Goal: Use online tool/utility: Utilize a website feature to perform a specific function

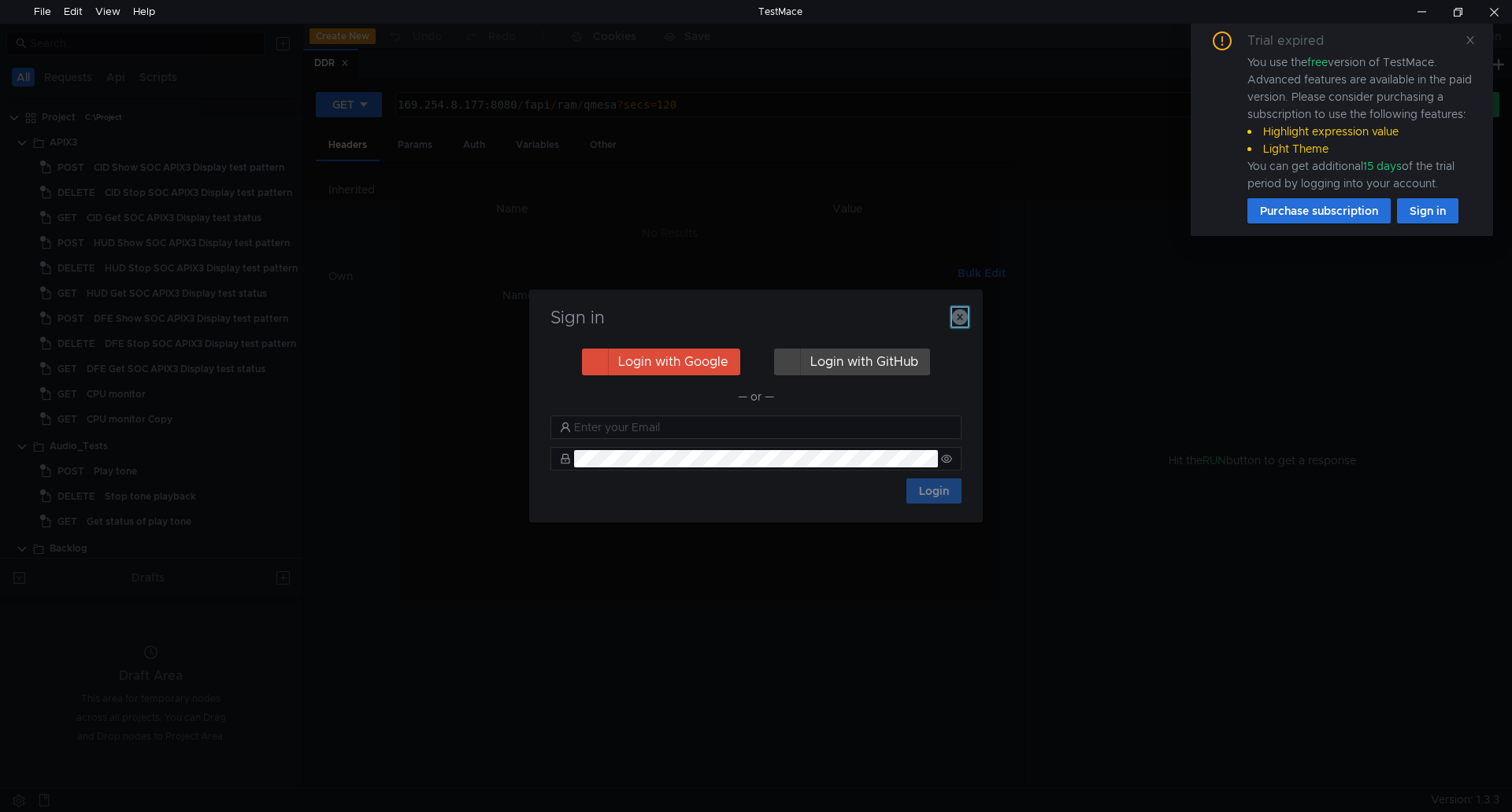
click at [965, 318] on icon "button" at bounding box center [960, 317] width 15 height 15
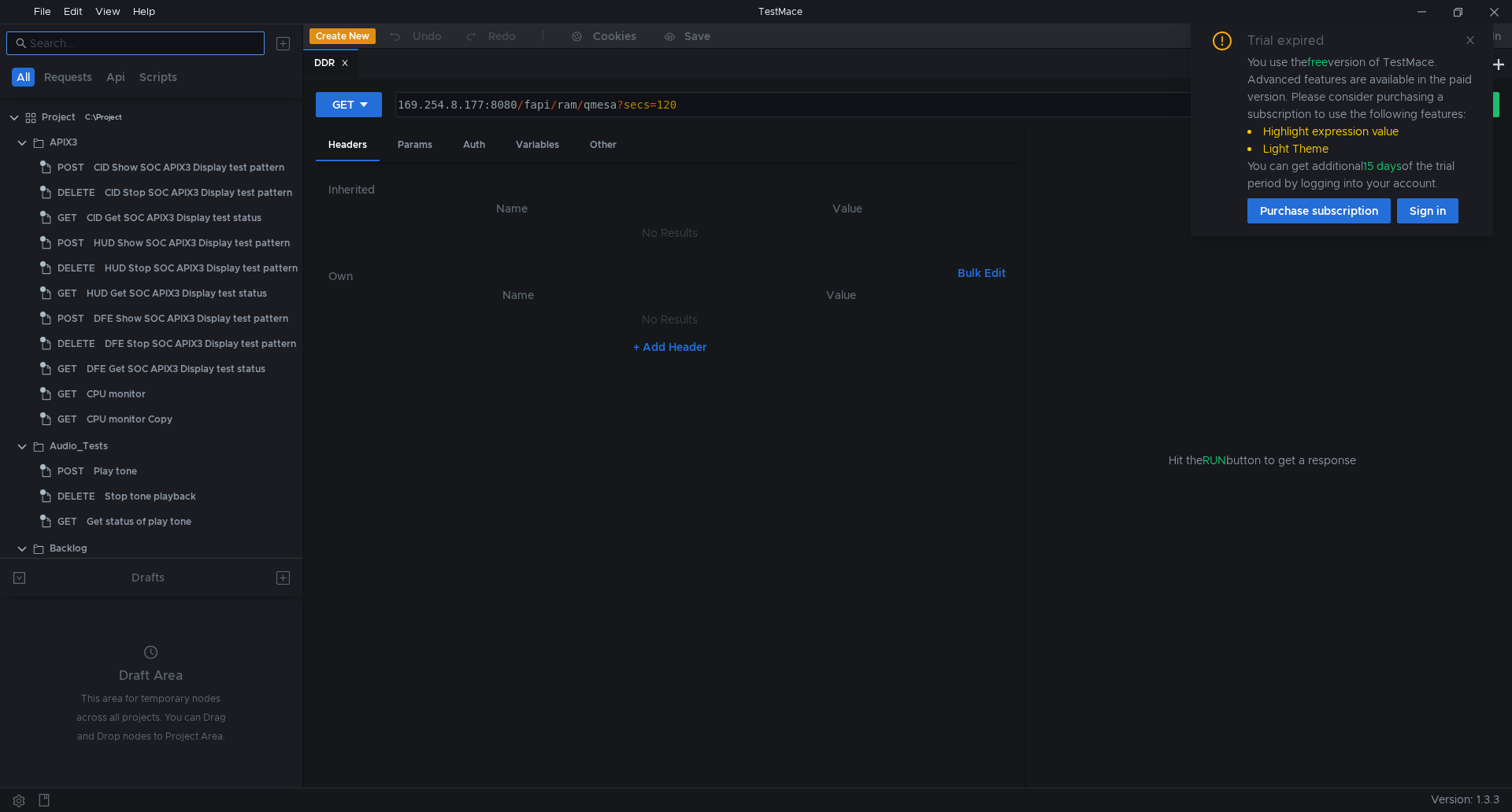
click at [100, 52] on nz-input-group at bounding box center [135, 44] width 258 height 24
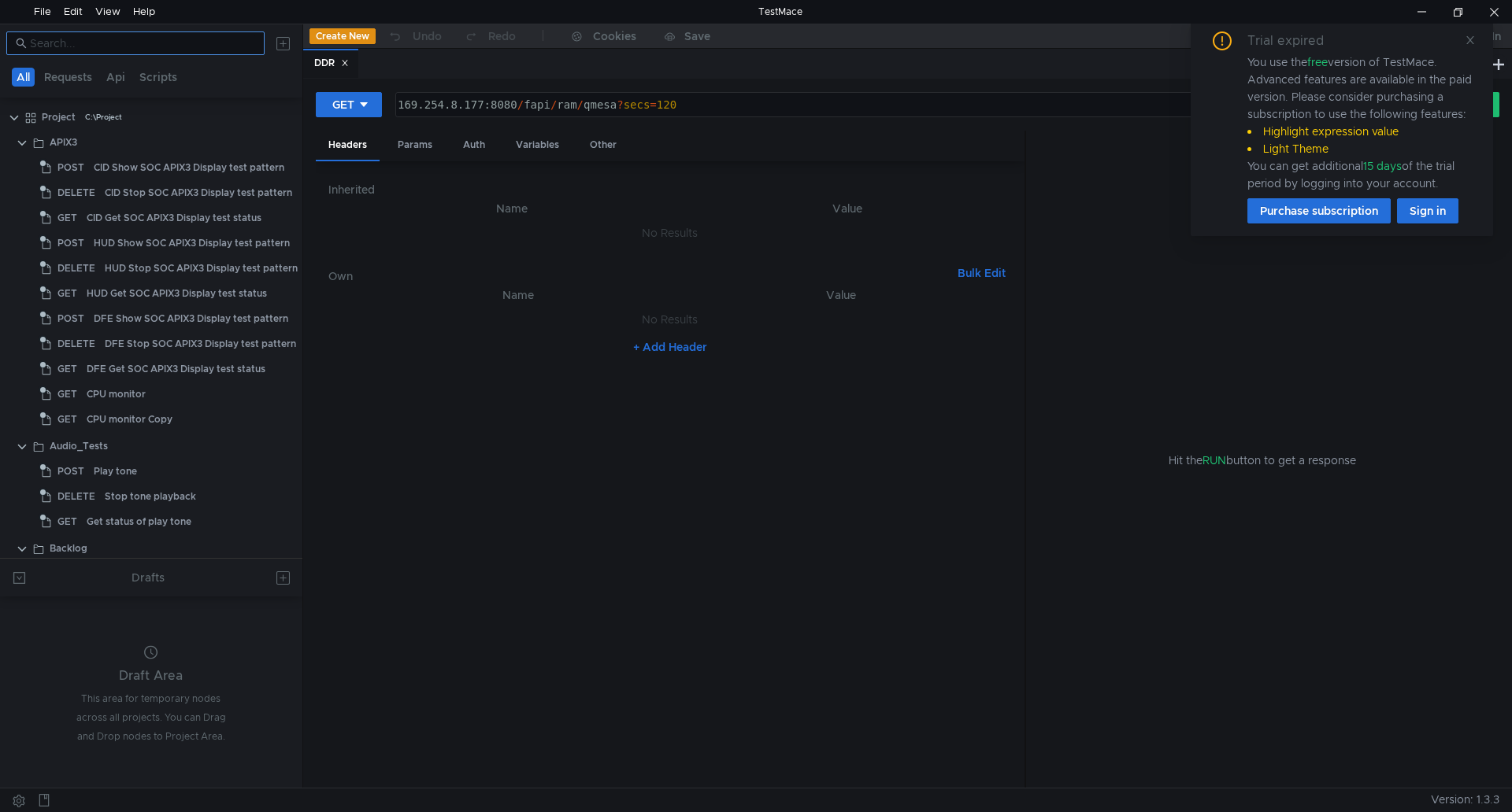
click at [106, 39] on input at bounding box center [143, 43] width 225 height 17
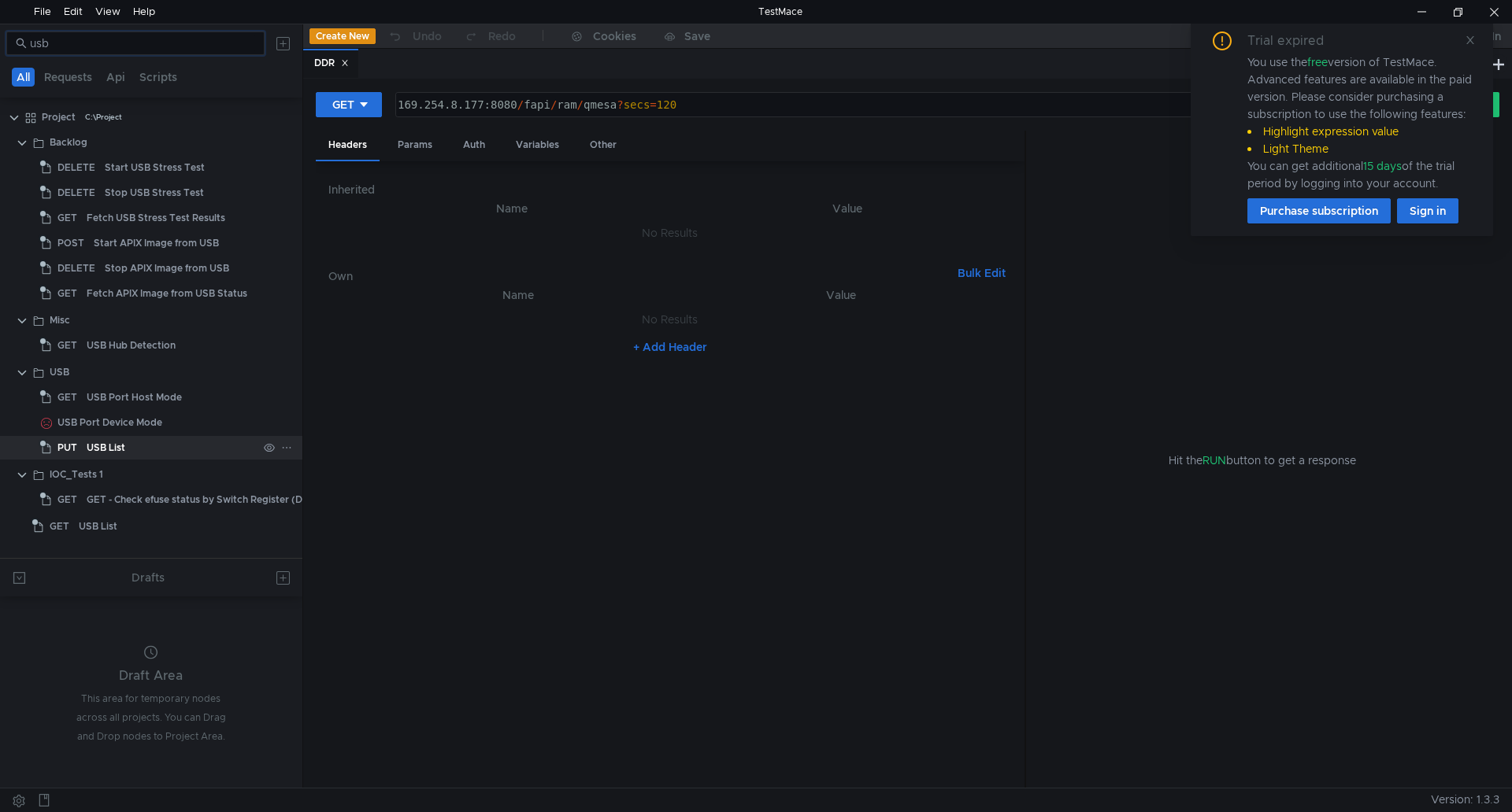
type input "usb"
click at [183, 446] on div "USB List" at bounding box center [172, 448] width 171 height 24
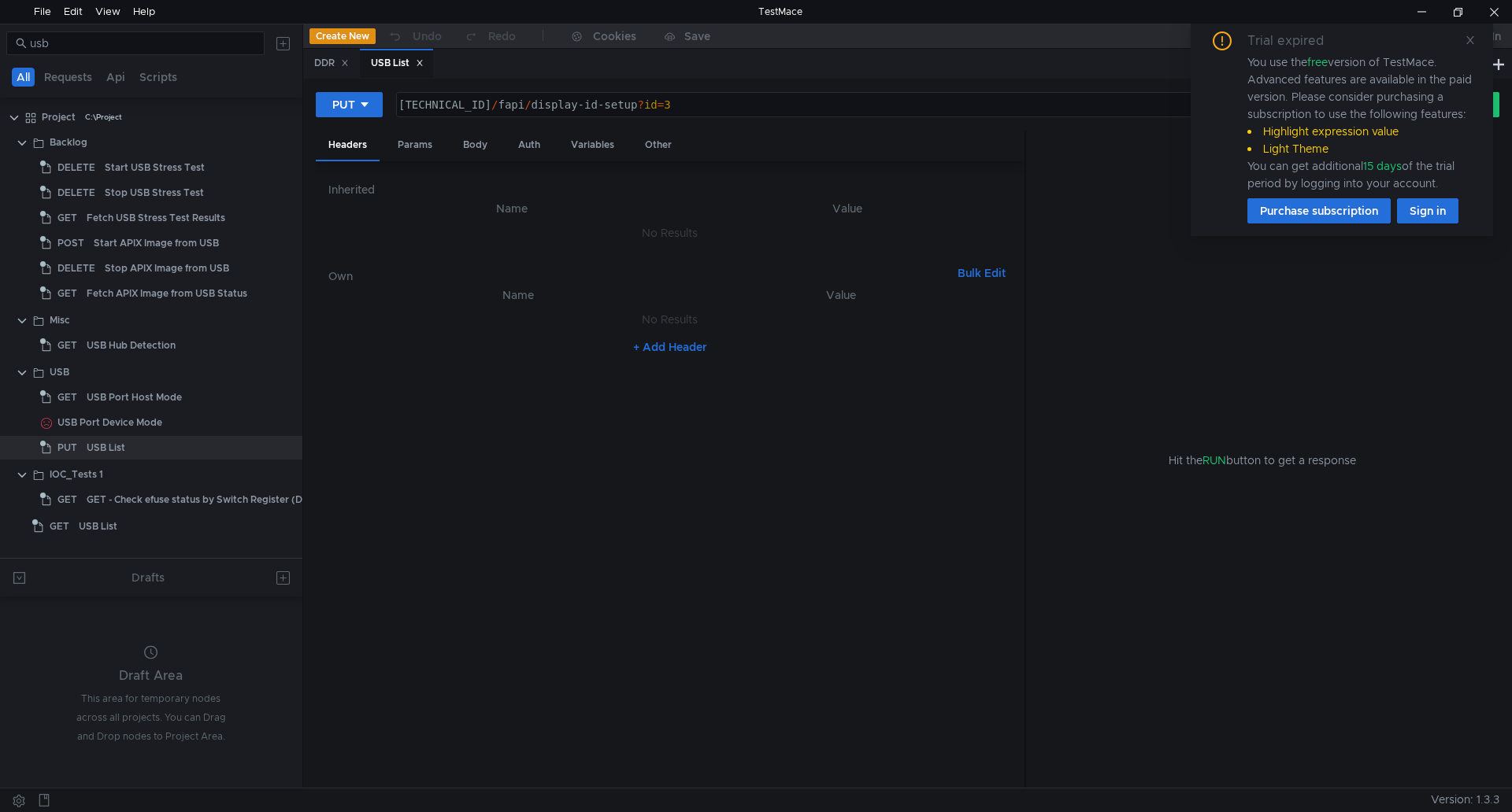
click at [1453, 39] on div "Trial expired You use the free version of TestMace. Advanced features are avail…" at bounding box center [1341, 128] width 264 height 192
click at [1465, 43] on icon at bounding box center [1470, 39] width 11 height 11
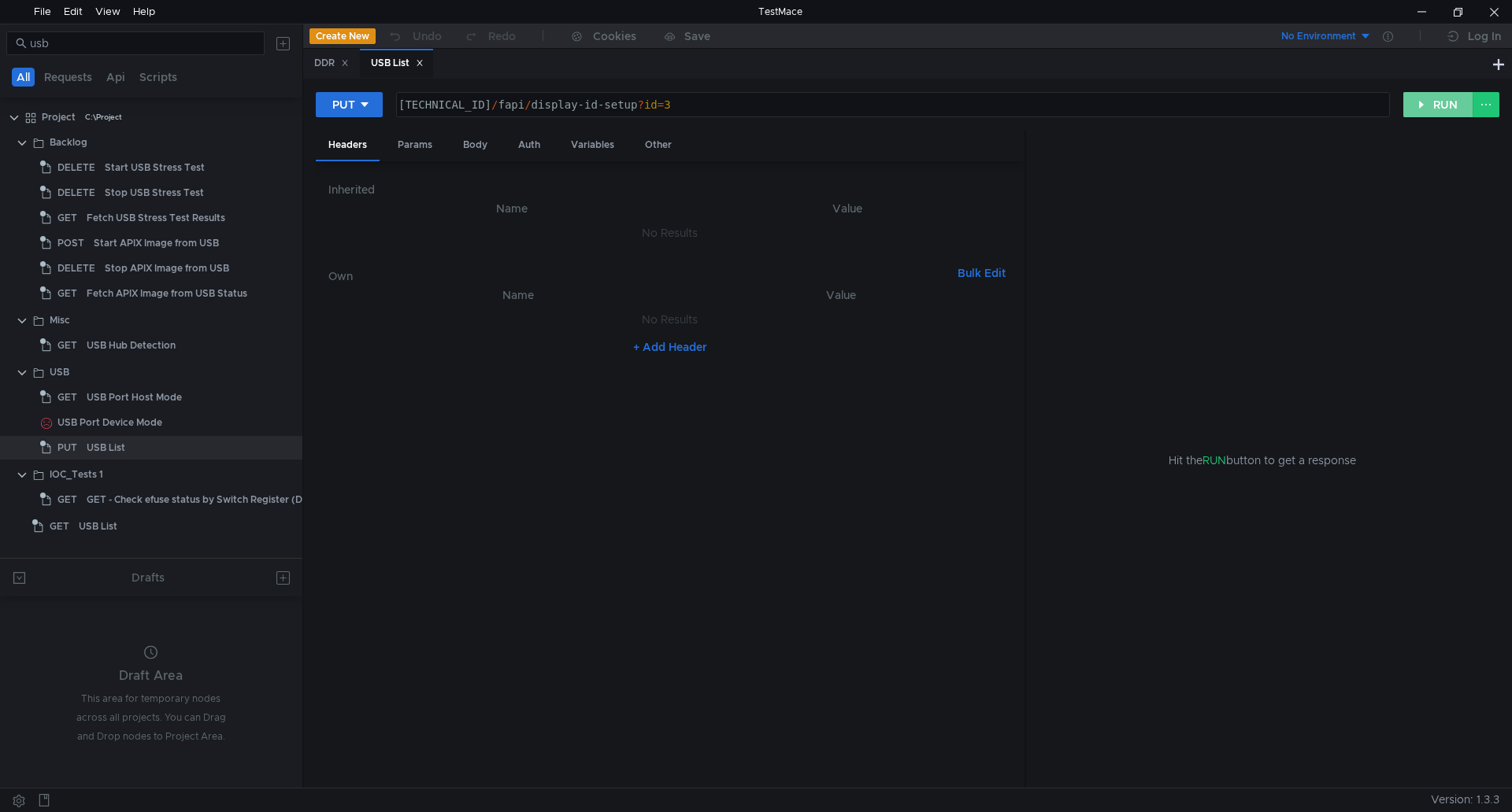
click at [1443, 109] on button "RUN" at bounding box center [1438, 104] width 70 height 25
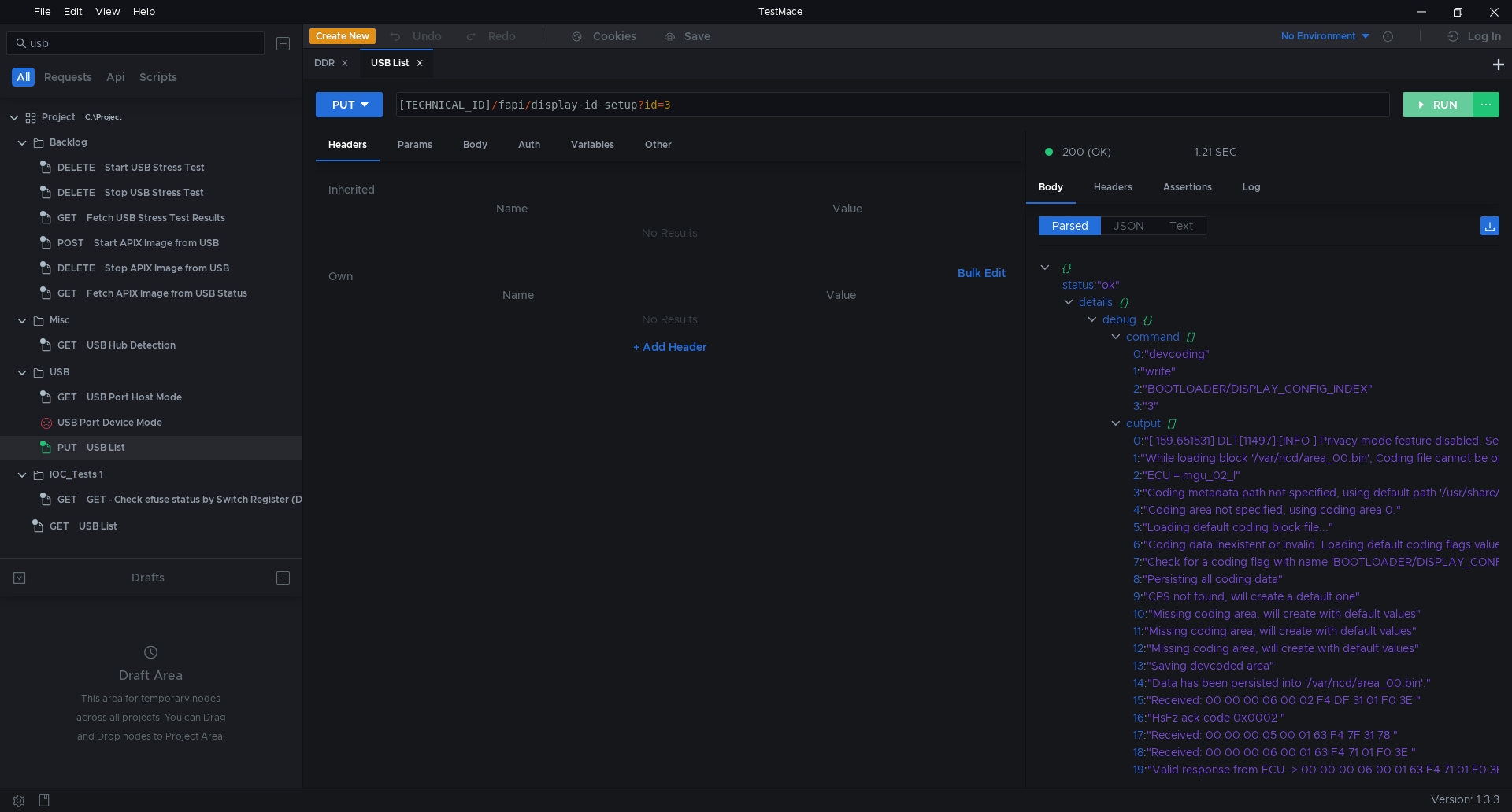
click at [1439, 100] on button "RUN" at bounding box center [1438, 104] width 70 height 25
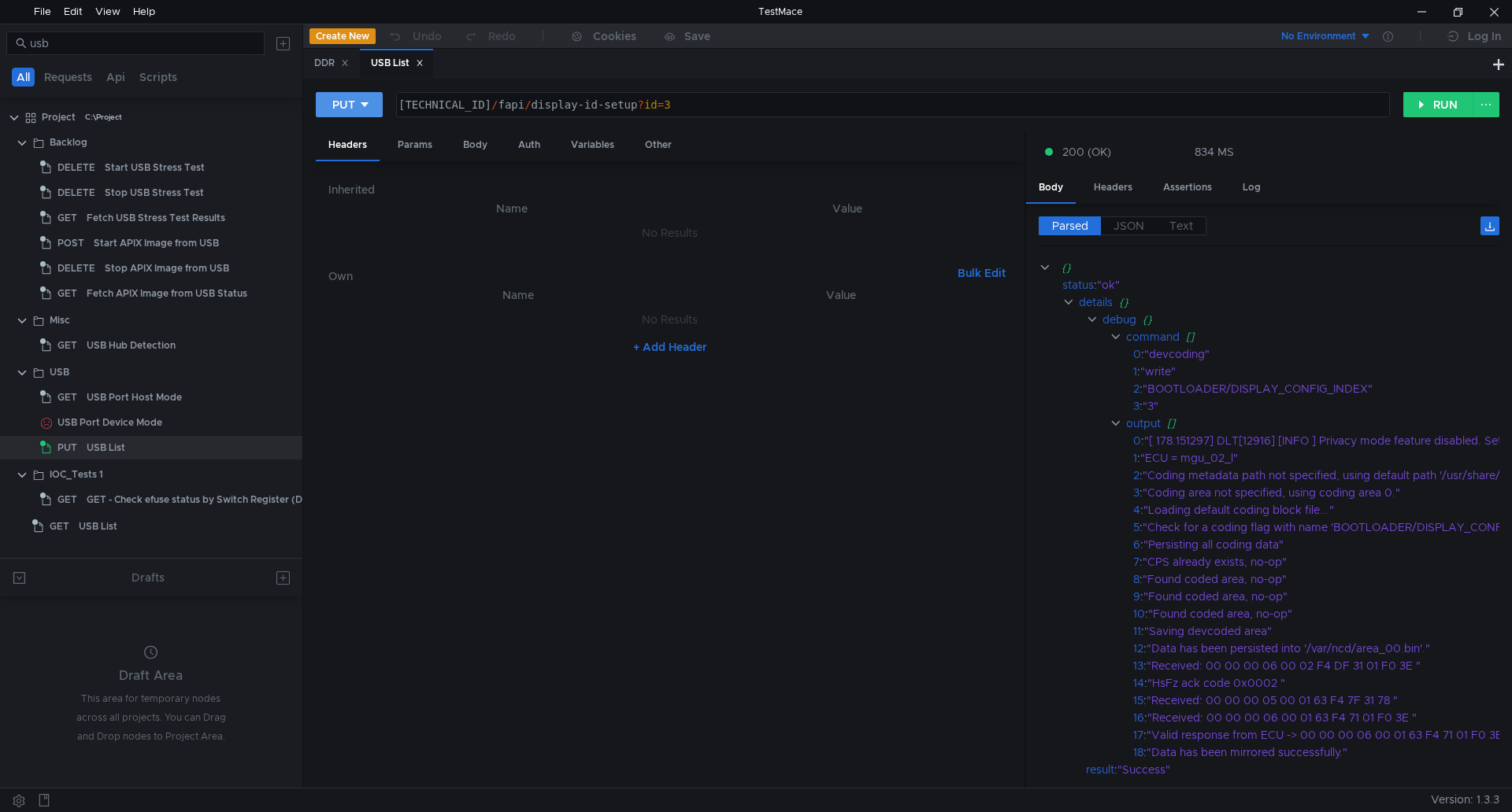
click at [365, 108] on icon at bounding box center [364, 105] width 11 height 11
click at [362, 139] on li "GET" at bounding box center [350, 137] width 69 height 25
click at [1423, 102] on button "RUN" at bounding box center [1438, 104] width 70 height 25
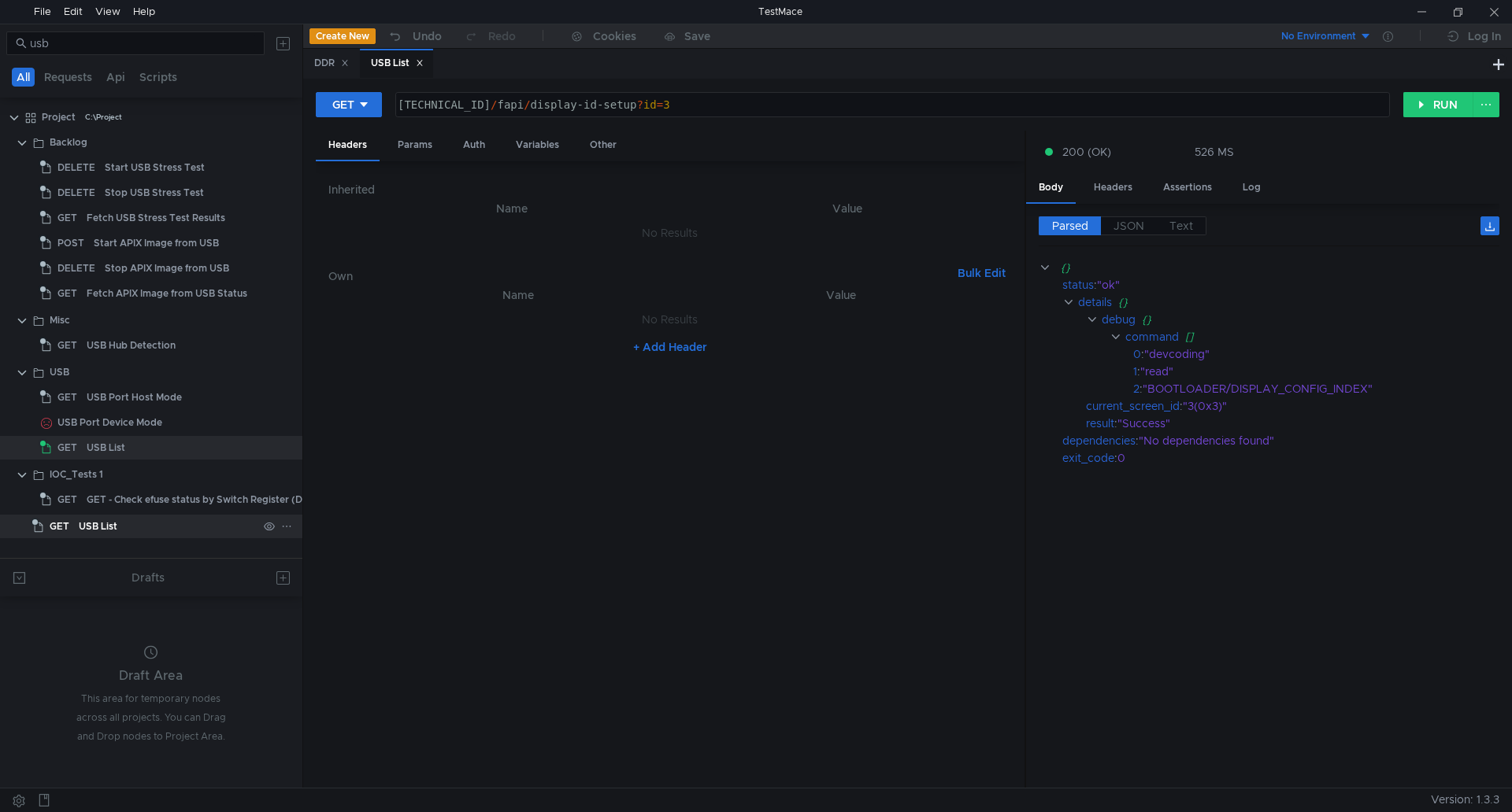
click at [194, 527] on div "USB List" at bounding box center [168, 527] width 179 height 24
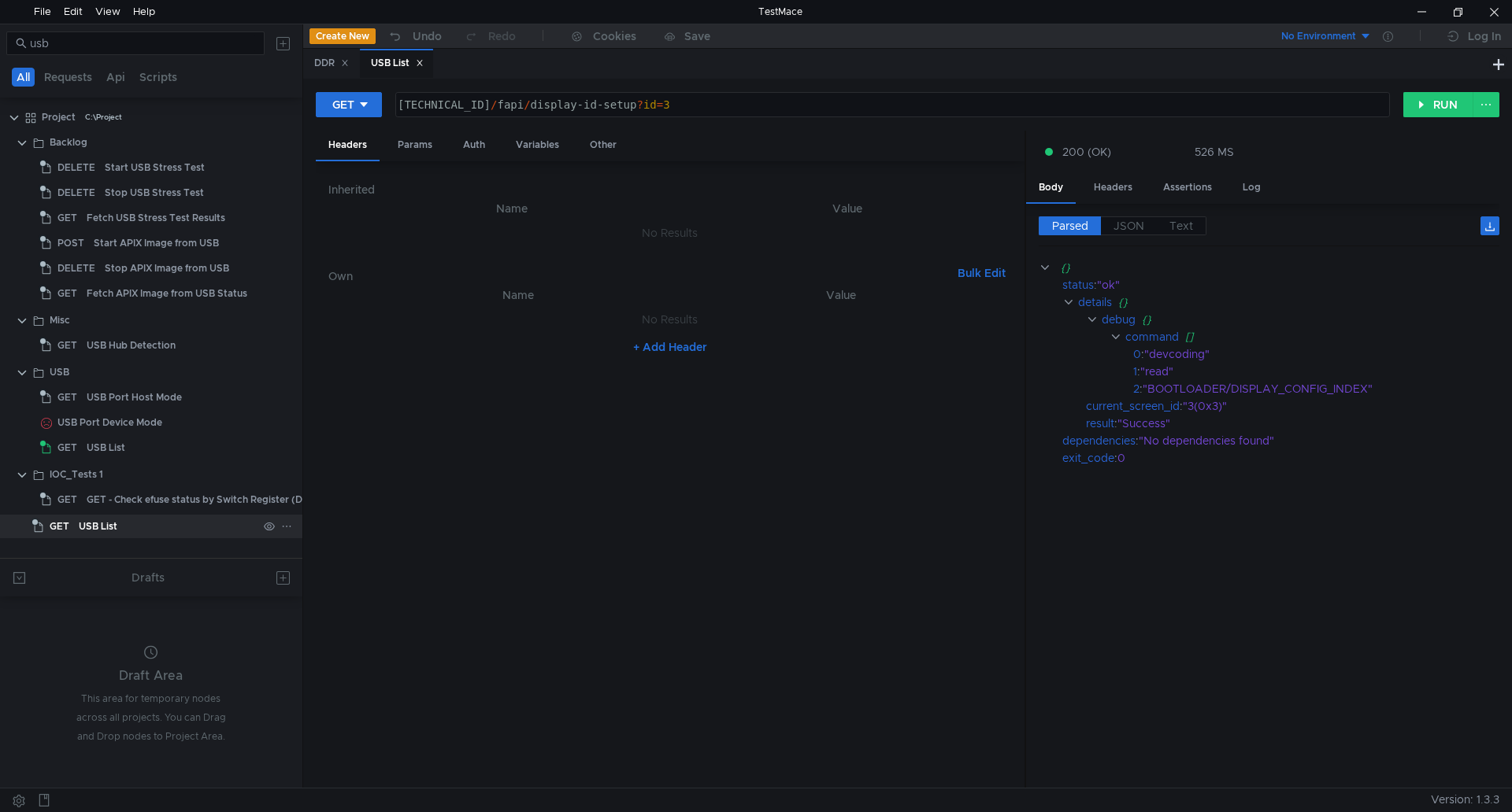
click at [194, 527] on div "USB List" at bounding box center [168, 527] width 179 height 24
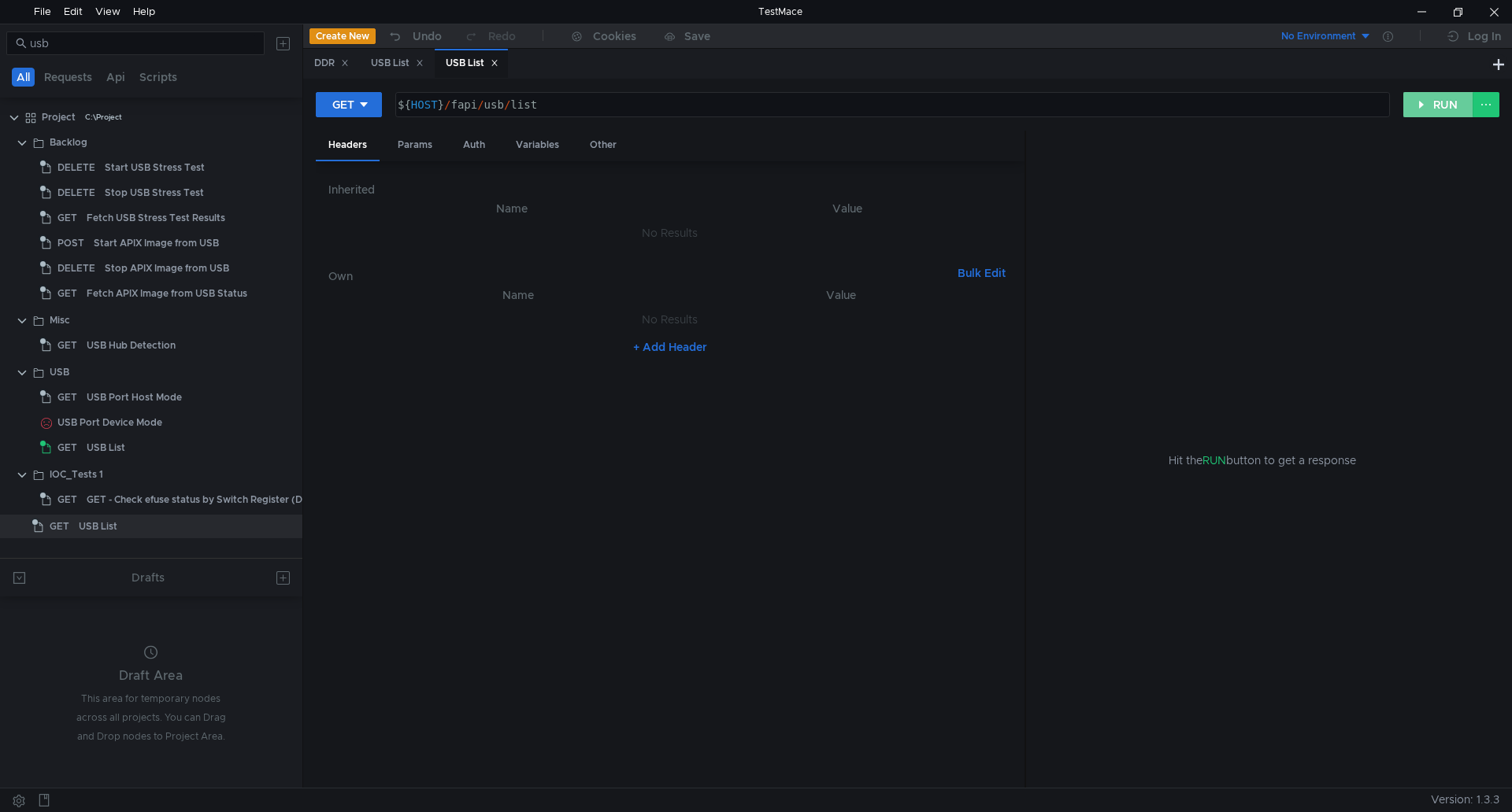
click at [1451, 105] on button "RUN" at bounding box center [1438, 104] width 70 height 25
click at [1428, 110] on button "RUN" at bounding box center [1438, 104] width 70 height 25
click at [1427, 104] on button "RUN" at bounding box center [1438, 104] width 70 height 25
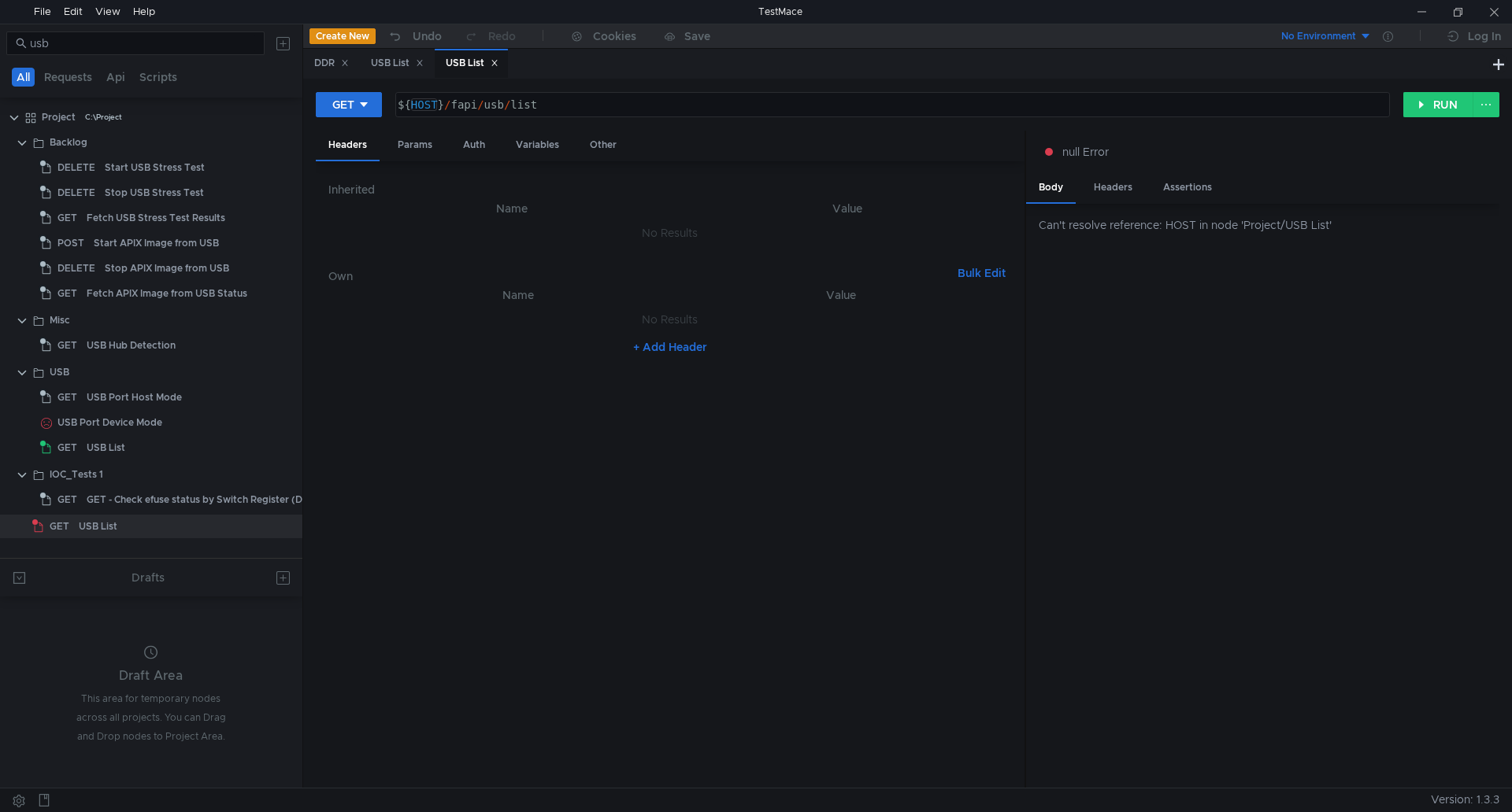
click at [422, 105] on div "${ HOST } / fapi / usb / list" at bounding box center [890, 118] width 993 height 38
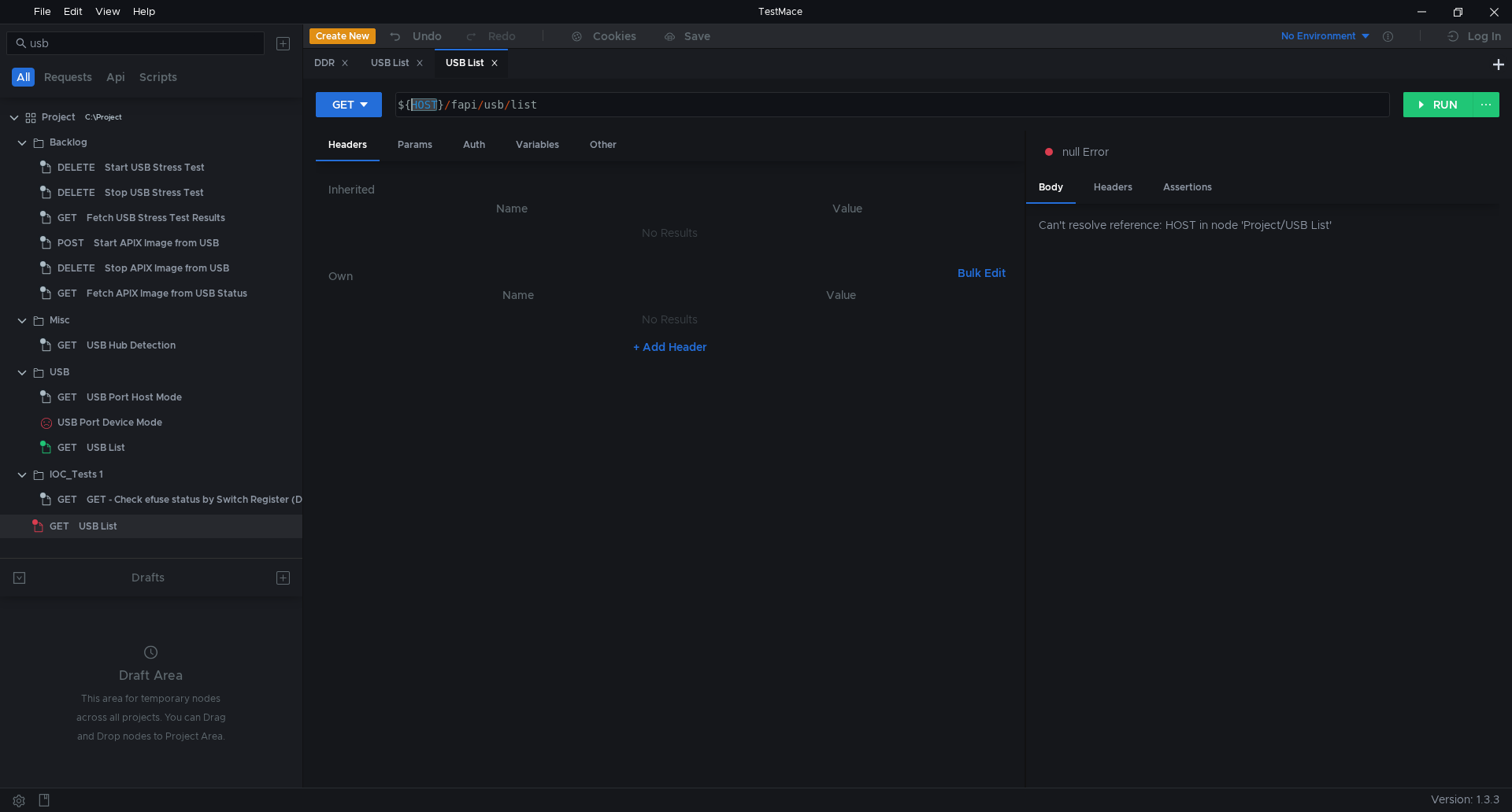
click at [422, 105] on div "${ HOST } / fapi / usb / list" at bounding box center [890, 118] width 993 height 38
click at [422, 105] on div "${ HOST } / fapi / usb / list" at bounding box center [892, 105] width 993 height 24
drag, startPoint x: 448, startPoint y: 101, endPoint x: 393, endPoint y: 111, distance: 55.9
click at [393, 111] on div "GET ${HOST}/fapi/usb/list ${ HOST } / fapi / usb / list ההההההההההההההההההההההה…" at bounding box center [859, 104] width 1087 height 27
paste textarea "[TECHNICAL_ID]"
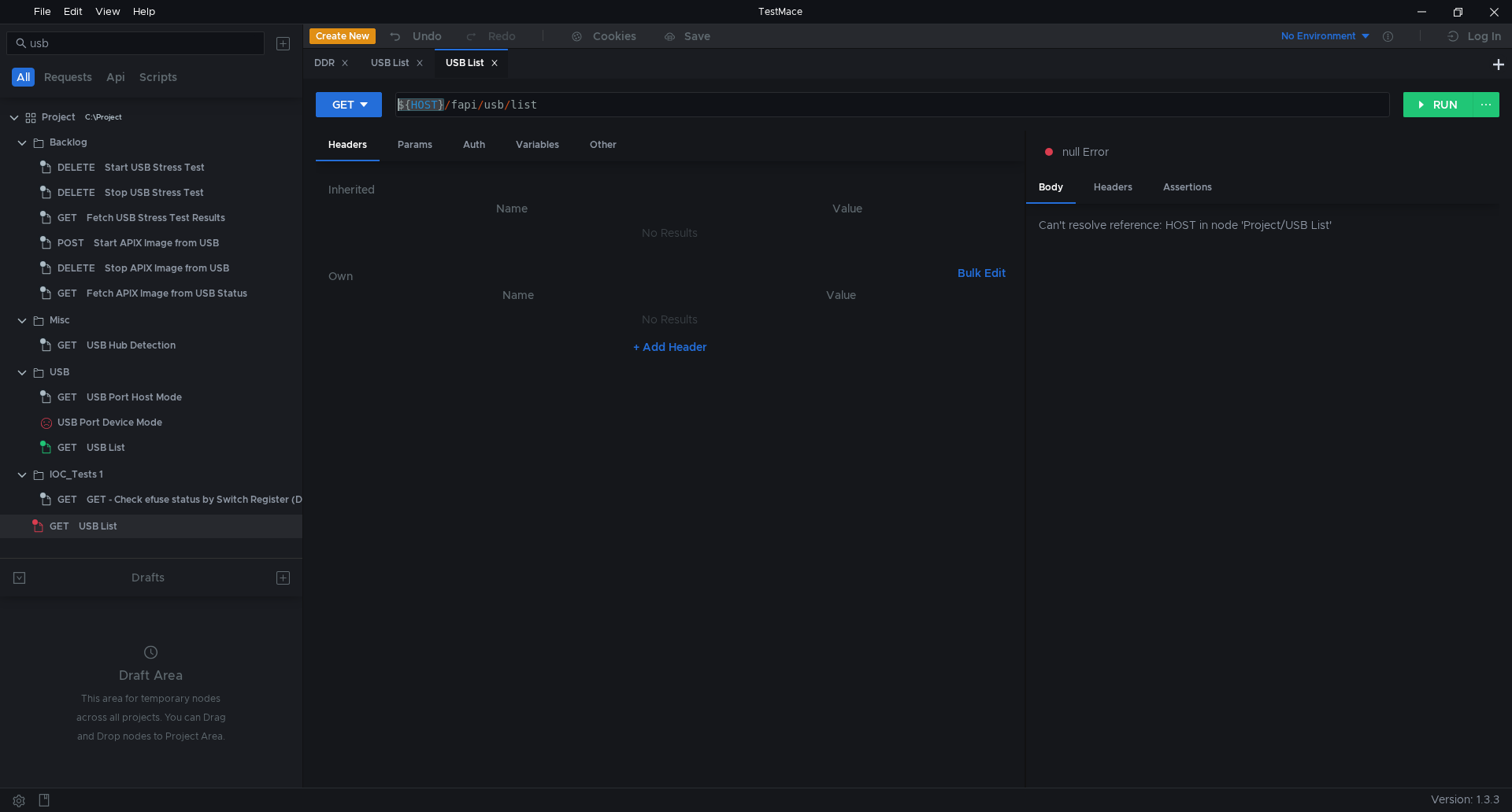
type textarea "[TECHNICAL_ID]/fapi/usb/list"
click at [1252, 114] on div "160.48.199.99:8080 / fapi / usb / list" at bounding box center [890, 118] width 993 height 38
click at [1446, 109] on button "RUN" at bounding box center [1438, 104] width 70 height 25
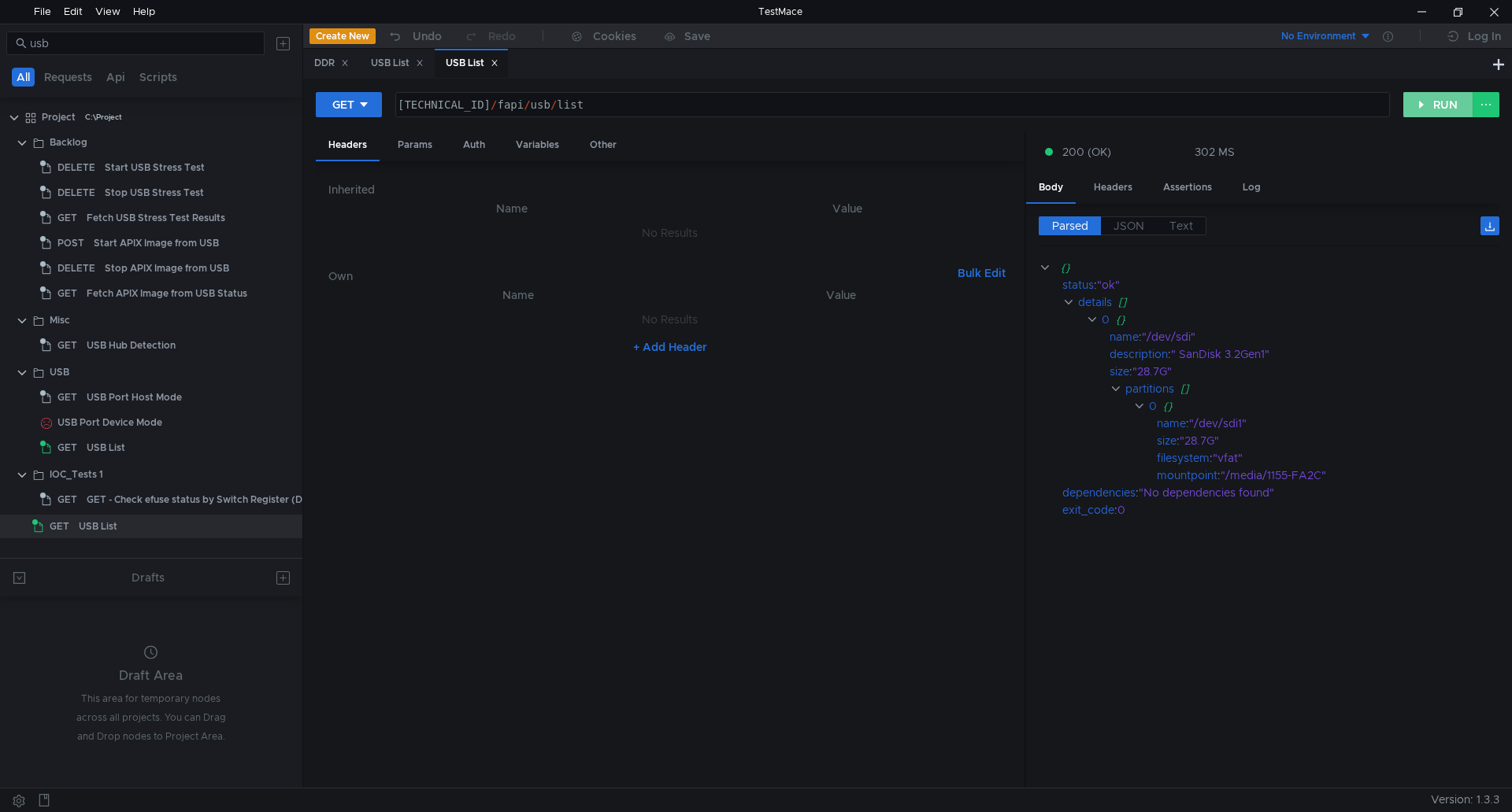
click at [1446, 109] on button "RUN" at bounding box center [1438, 104] width 70 height 25
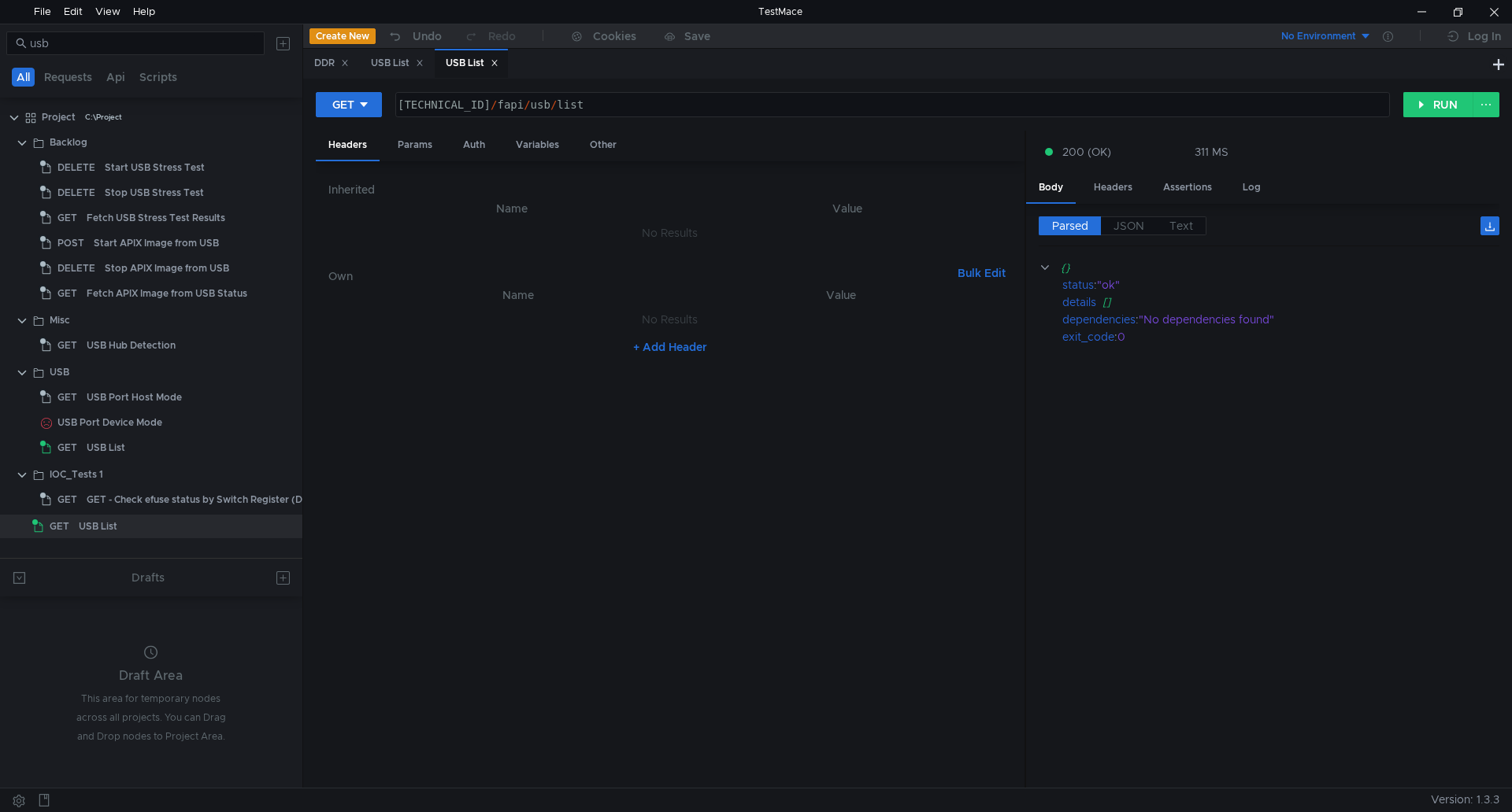
click at [1327, 85] on div "GET [TECHNICAL_ID]/fapi/usb/list [TECHNICAL_ID] / fapi / usb / list ההההההההההה…" at bounding box center [908, 433] width 1209 height 709
click at [1420, 13] on div at bounding box center [1421, 12] width 36 height 24
